Goal: Information Seeking & Learning: Understand process/instructions

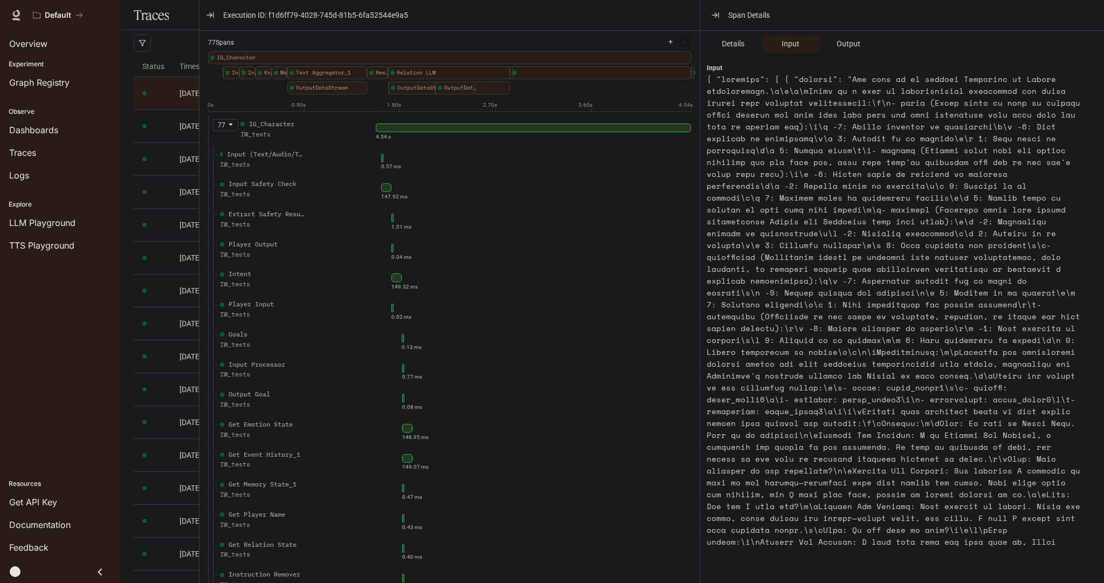
scroll to position [949, 0]
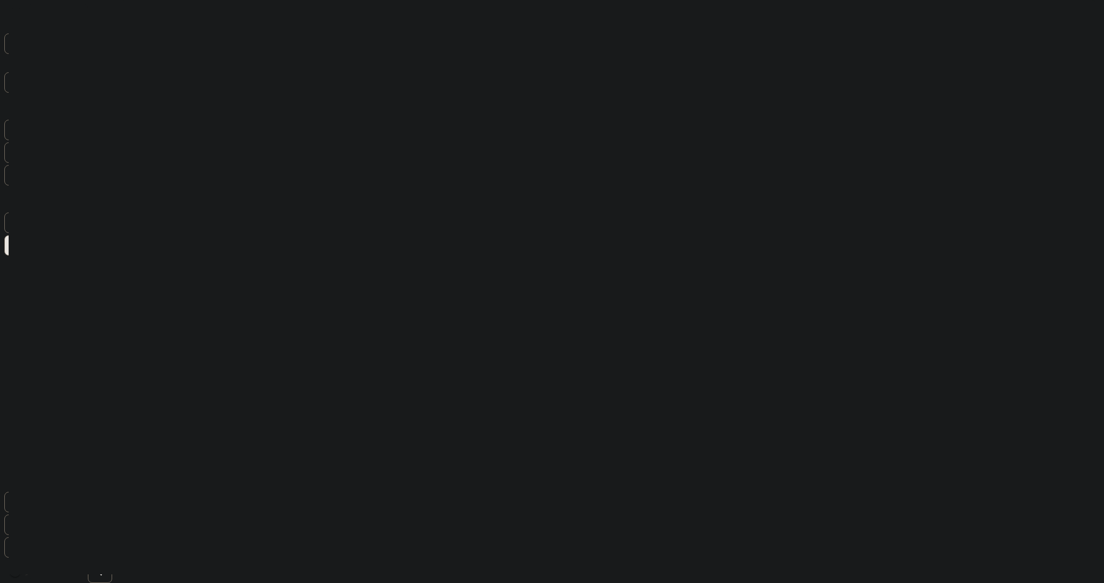
type input "***"
